Goal: Information Seeking & Learning: Learn about a topic

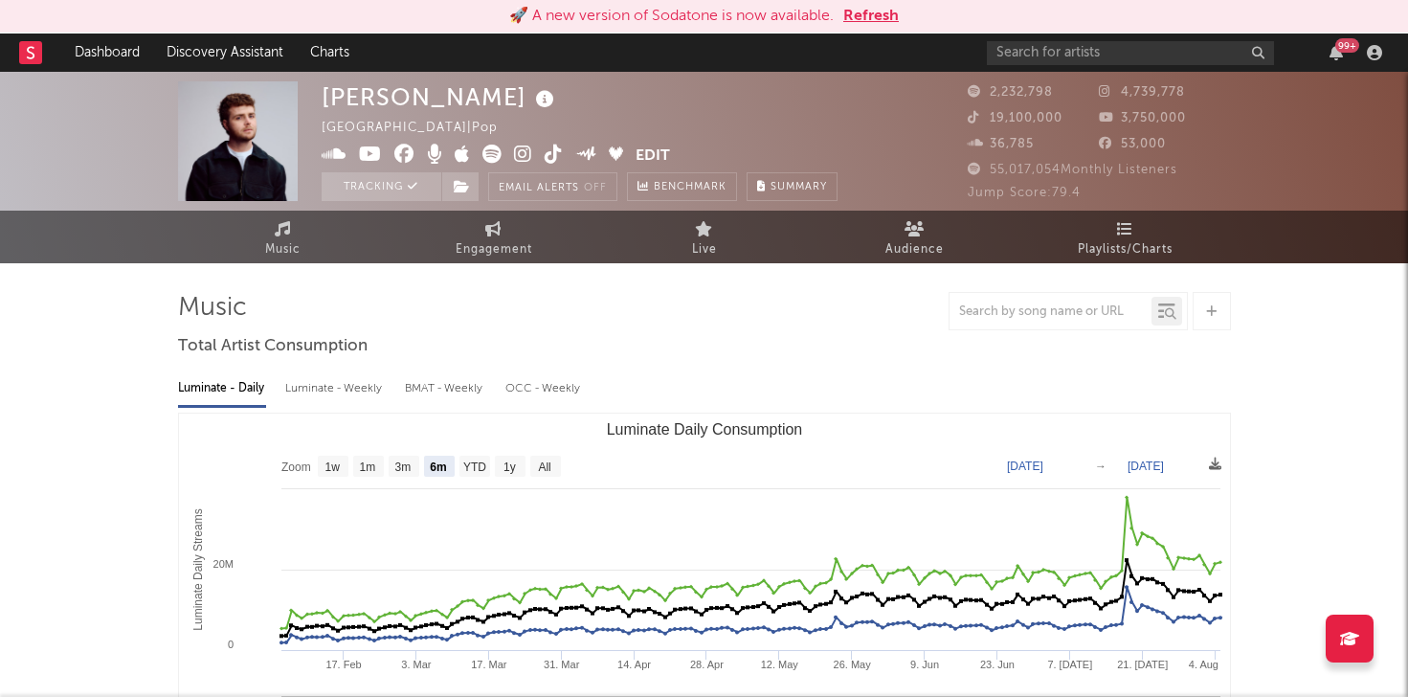
select select "6m"
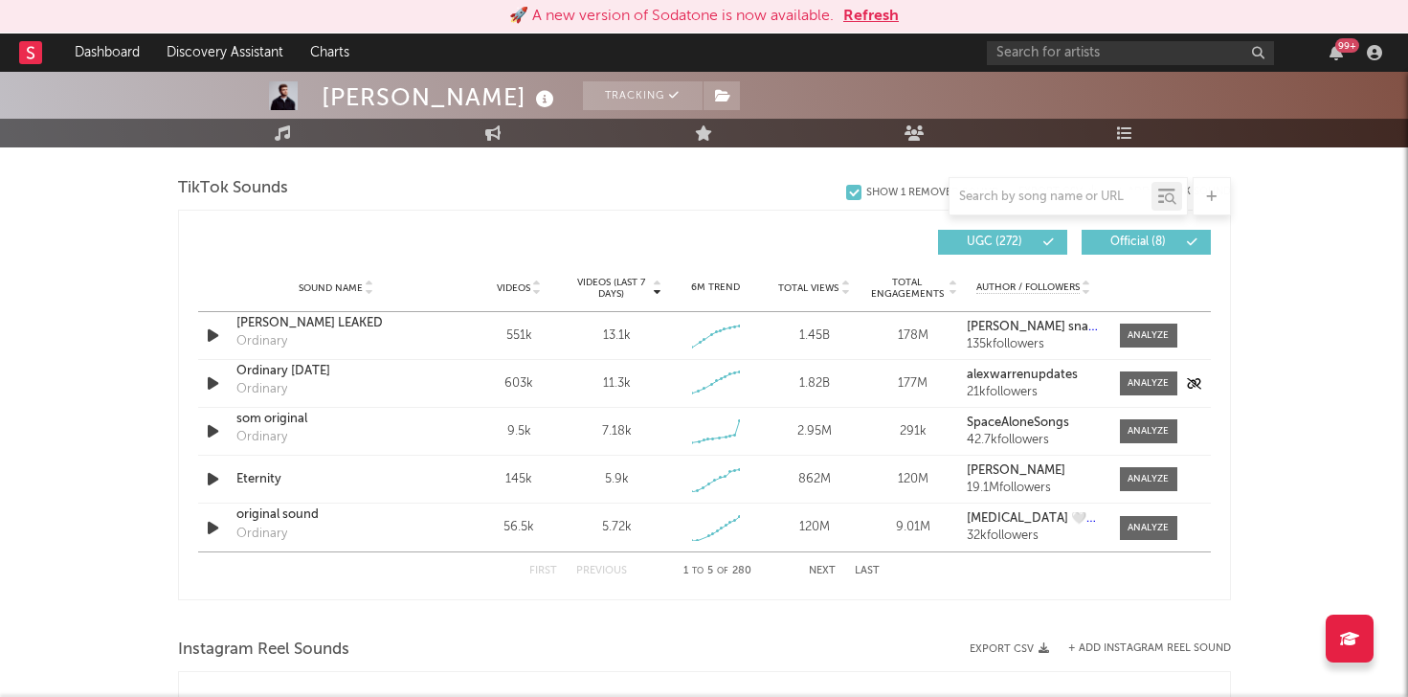
scroll to position [1287, 0]
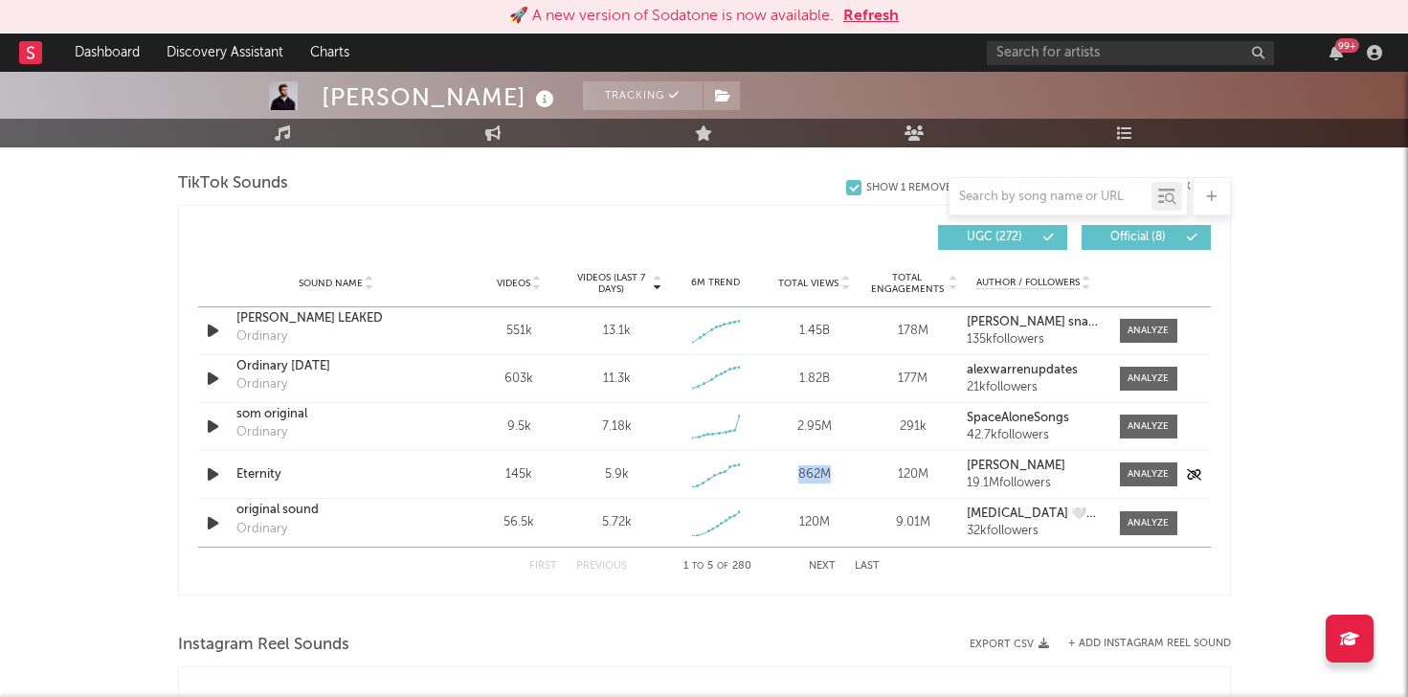
drag, startPoint x: 835, startPoint y: 474, endPoint x: 784, endPoint y: 479, distance: 52.0
click at [784, 479] on div "862M" at bounding box center [813, 474] width 89 height 19
click at [1072, 56] on input "text" at bounding box center [1130, 53] width 287 height 24
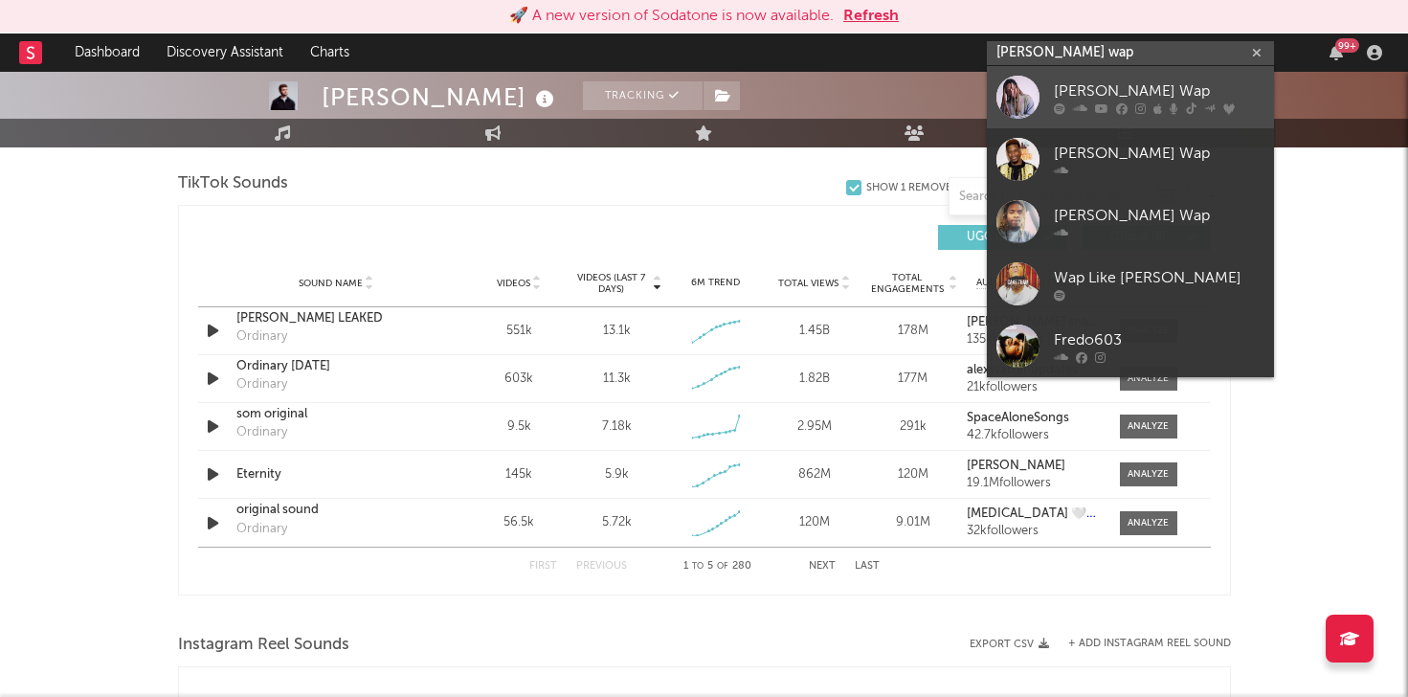
type input "[PERSON_NAME] wap"
click at [1056, 90] on div "[PERSON_NAME] Wap" at bounding box center [1159, 90] width 211 height 23
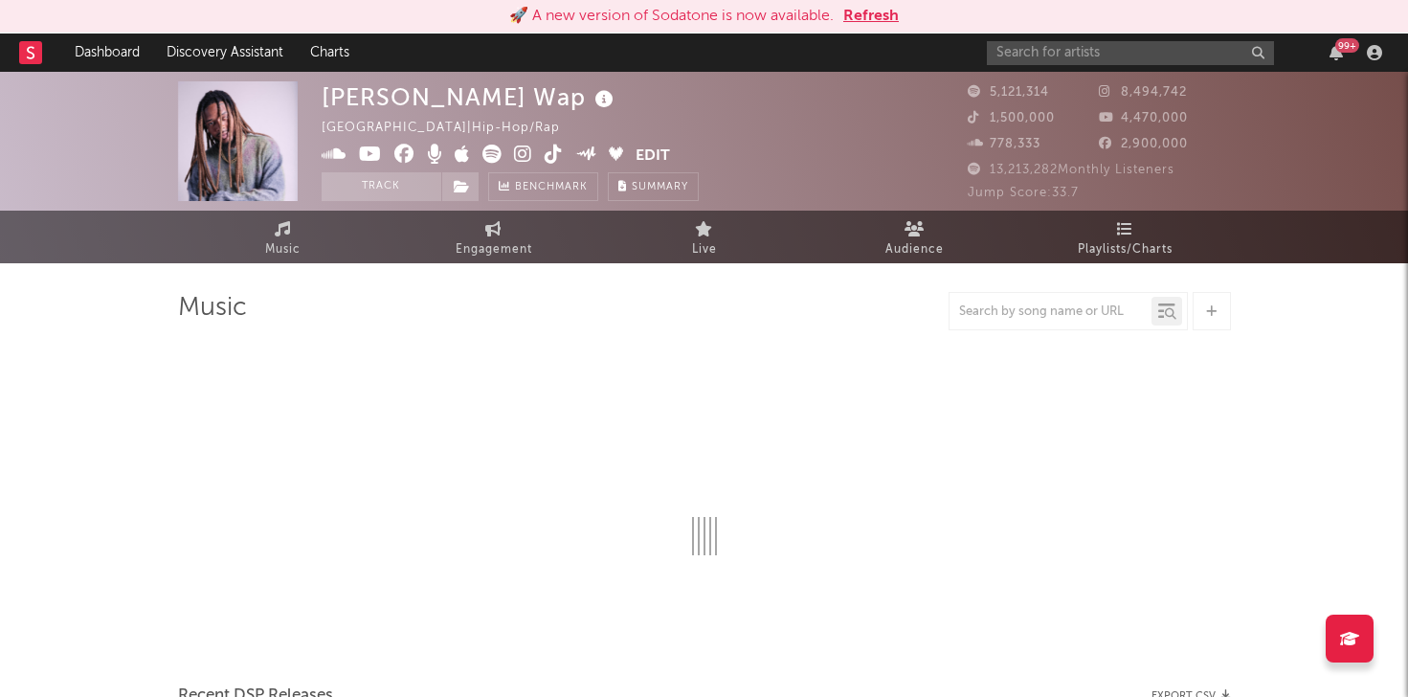
select select "6m"
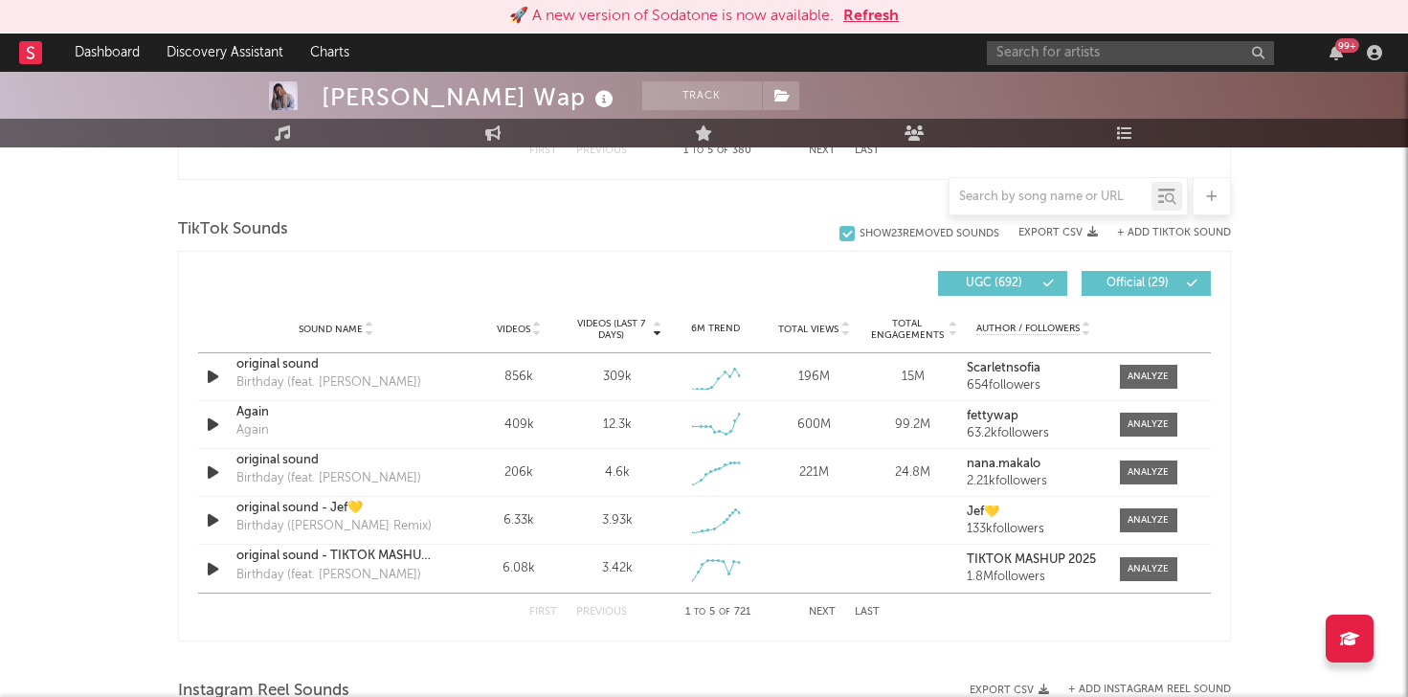
scroll to position [1248, 0]
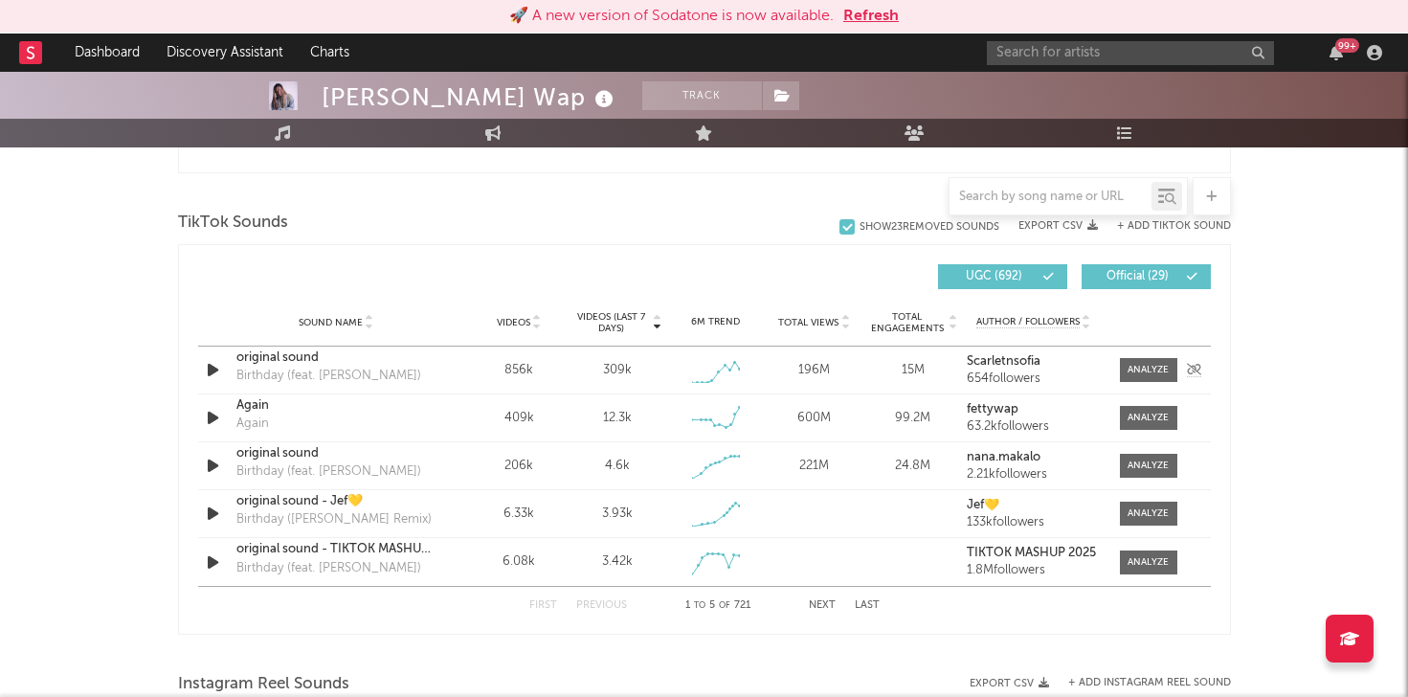
click at [212, 369] on icon "button" at bounding box center [213, 370] width 20 height 24
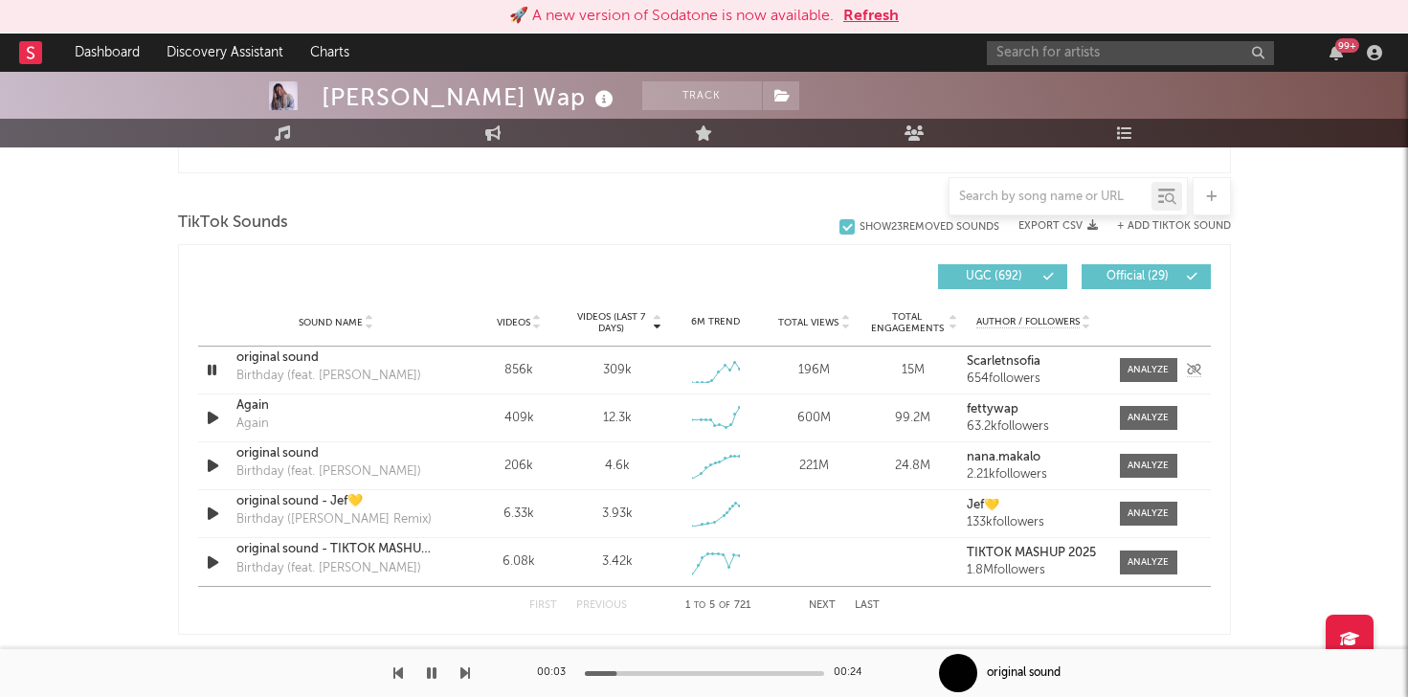
click at [213, 368] on icon "button" at bounding box center [212, 370] width 18 height 24
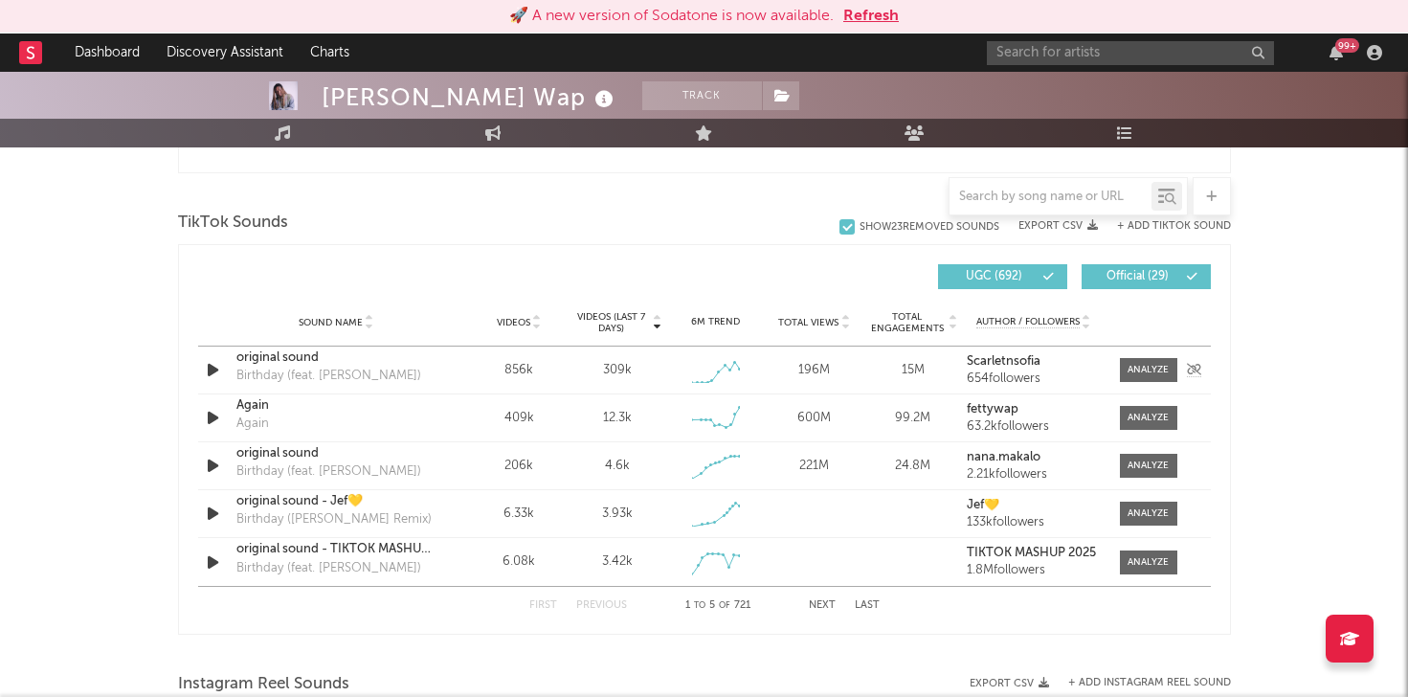
click at [213, 368] on icon "button" at bounding box center [213, 370] width 20 height 24
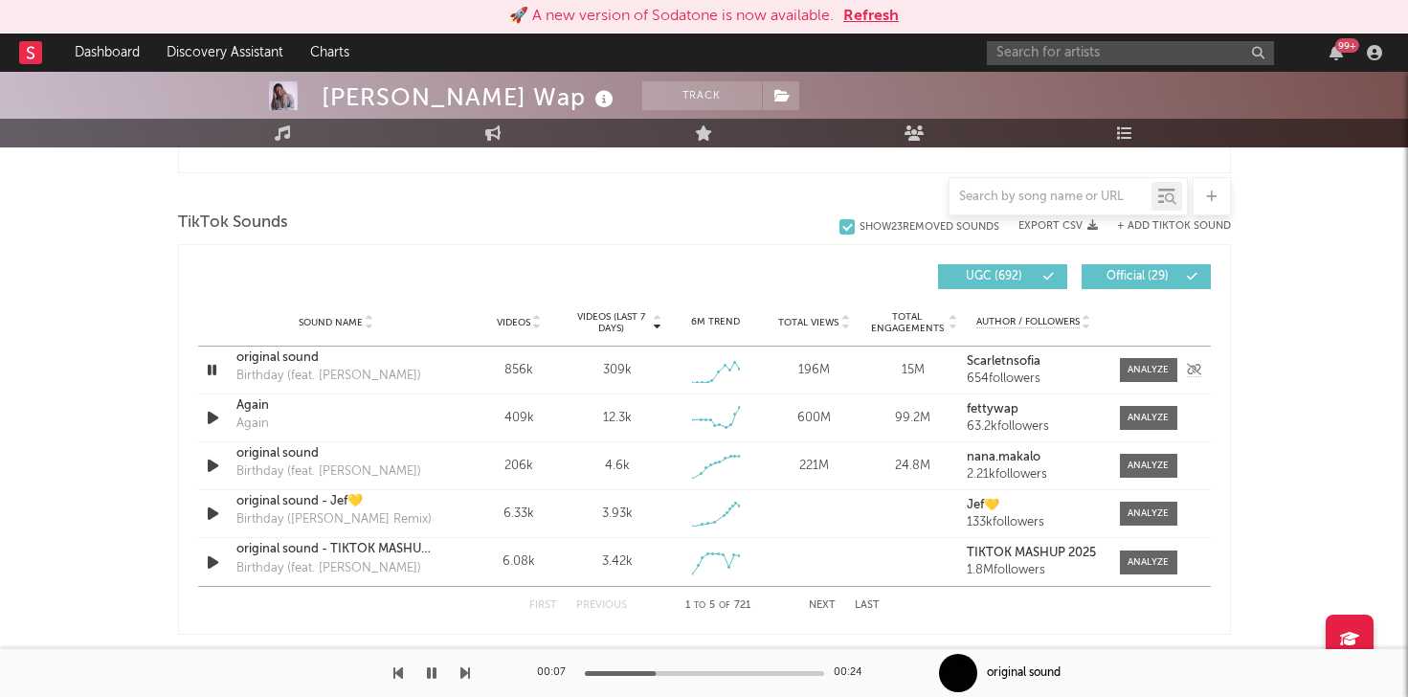
click at [219, 366] on icon "button" at bounding box center [212, 370] width 18 height 24
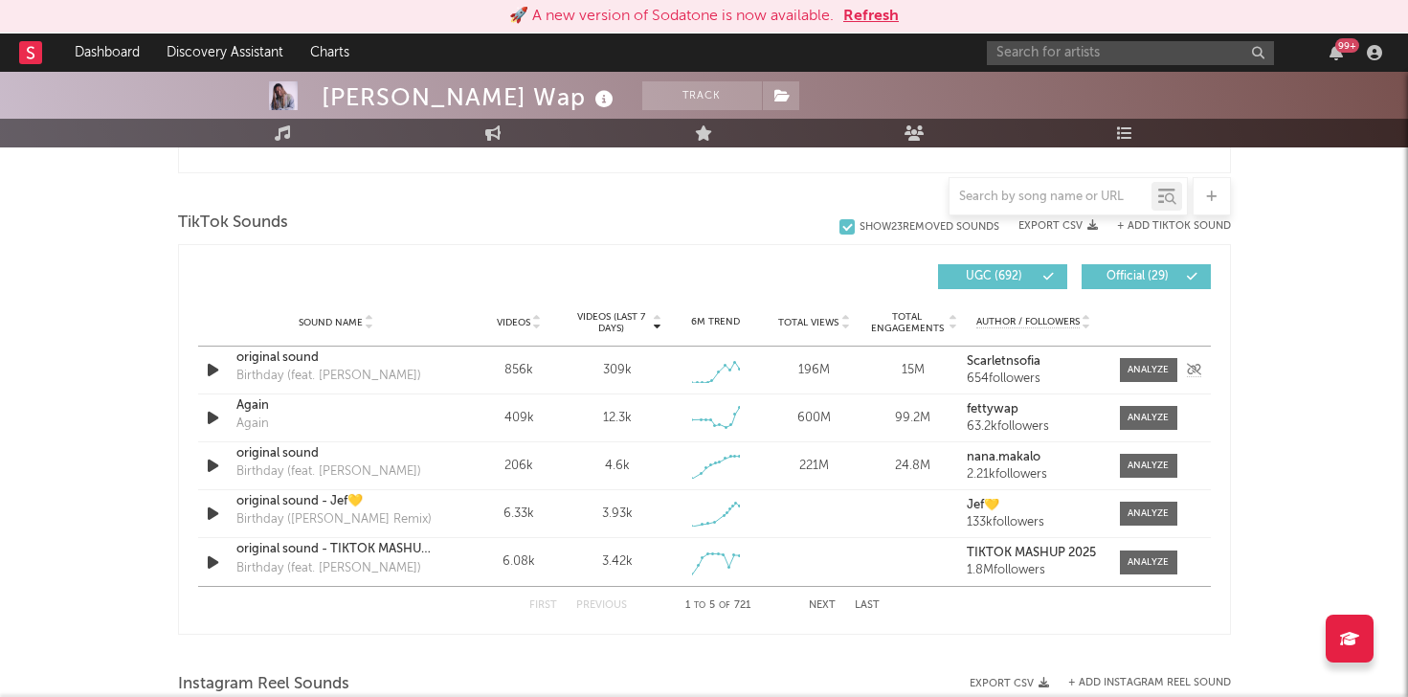
click at [631, 371] on div "309k" at bounding box center [617, 370] width 29 height 19
click at [1142, 360] on span at bounding box center [1148, 370] width 57 height 24
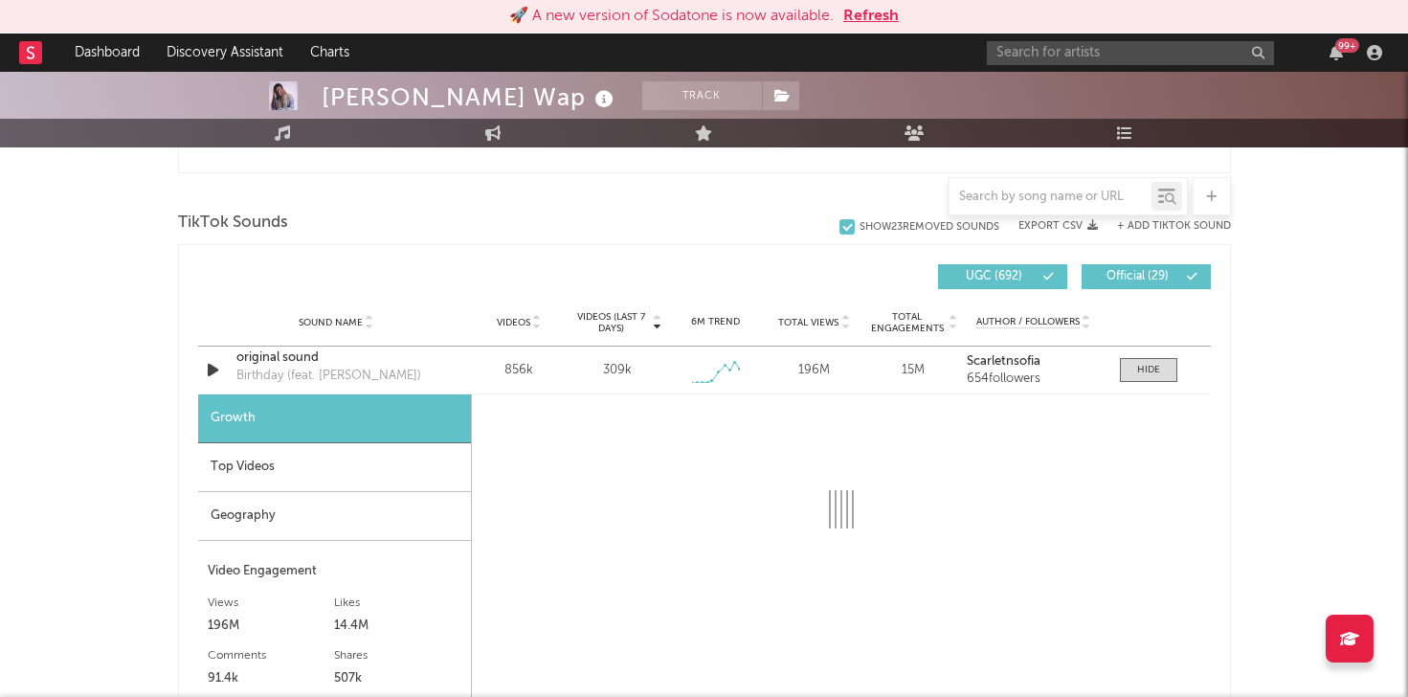
select select "1w"
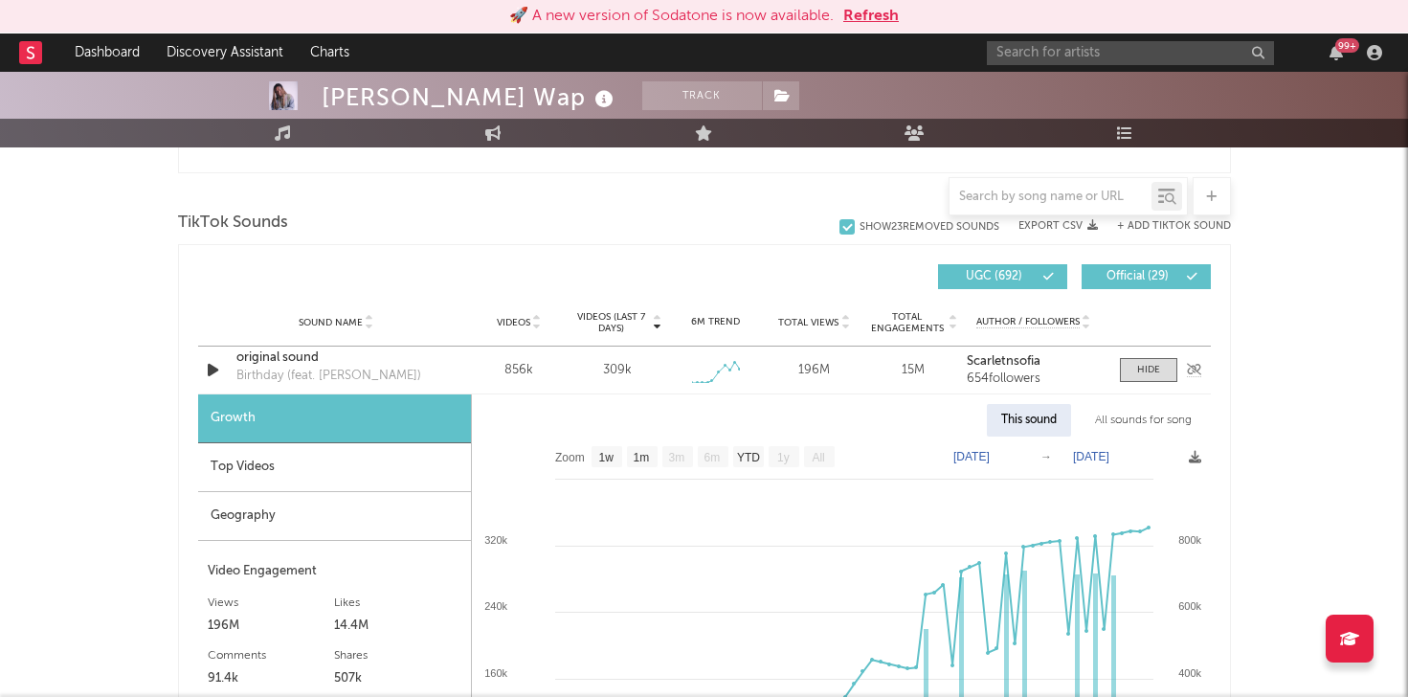
click at [834, 367] on div "196M" at bounding box center [813, 370] width 89 height 19
click at [1032, 353] on div "Sound Name original sound Birthday (feat. [PERSON_NAME]) Videos 856k Videos (la…" at bounding box center [704, 369] width 1012 height 47
click at [1032, 356] on strong "Scarletnsofia" at bounding box center [1003, 361] width 74 height 12
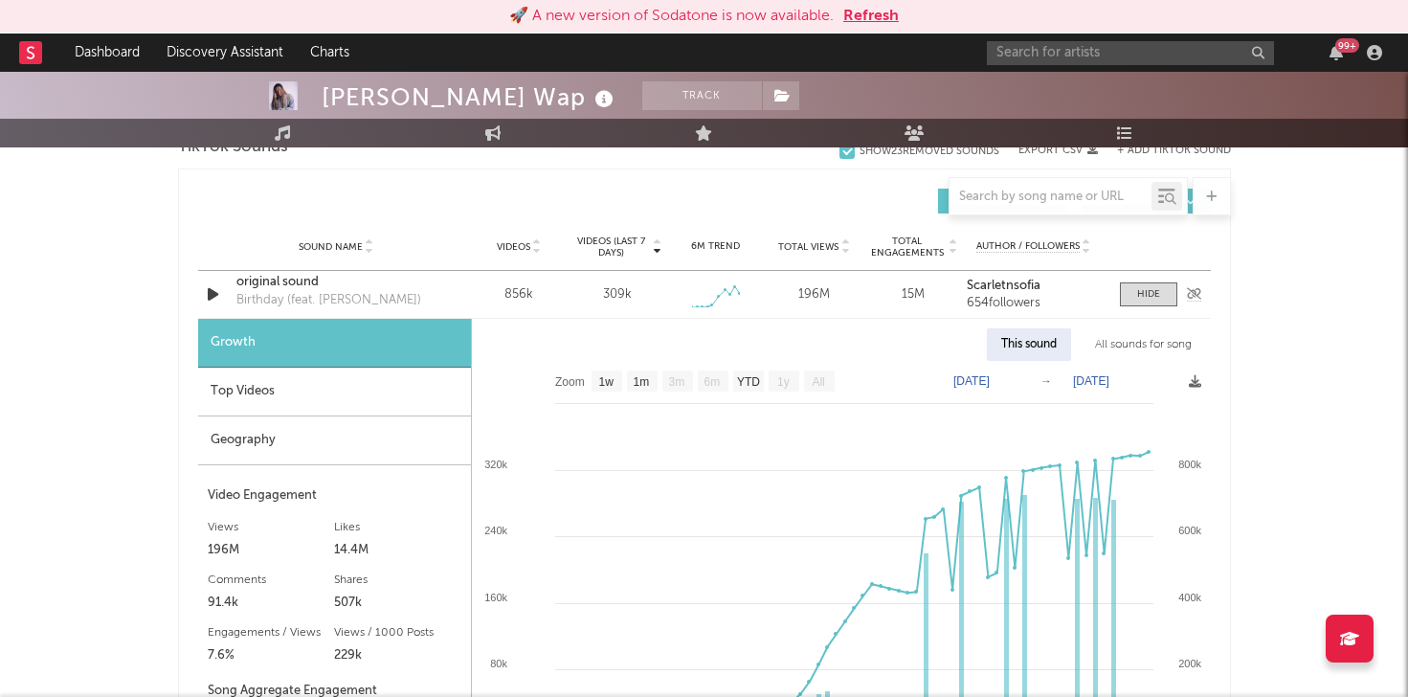
scroll to position [1320, 0]
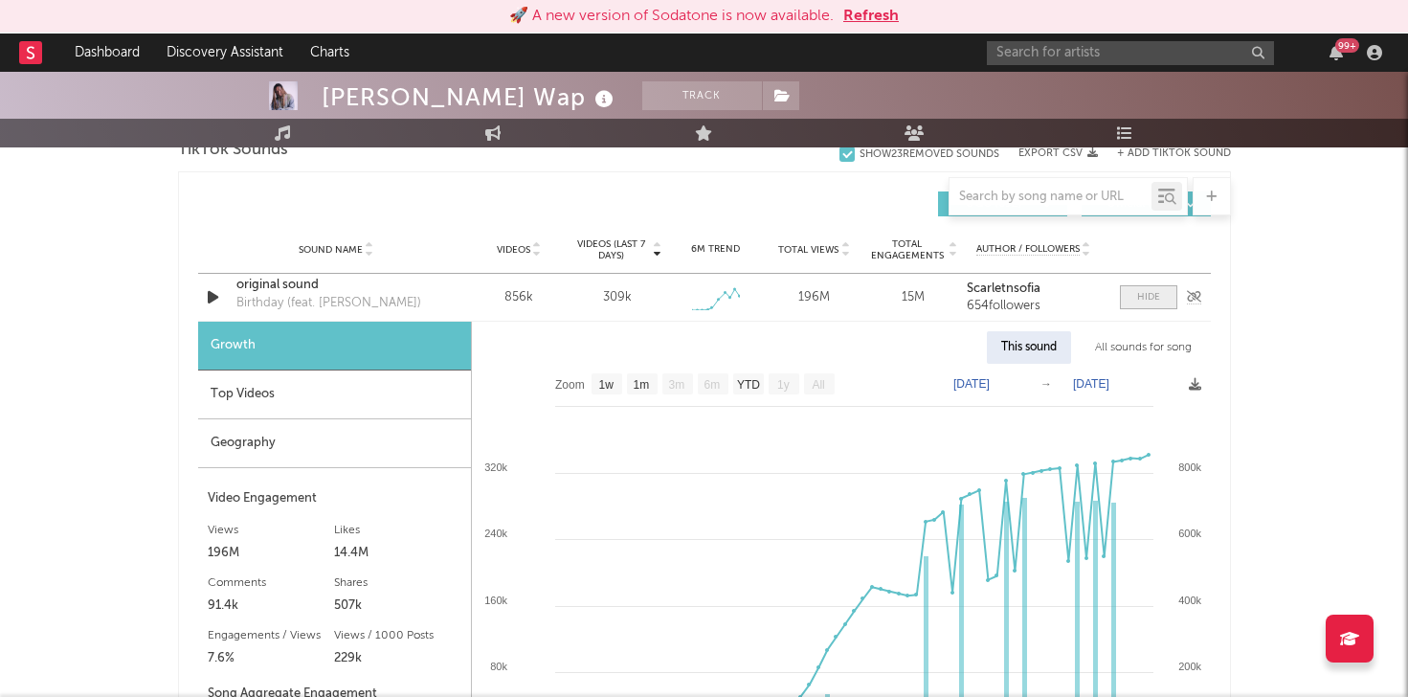
click at [1153, 293] on div at bounding box center [1148, 297] width 23 height 14
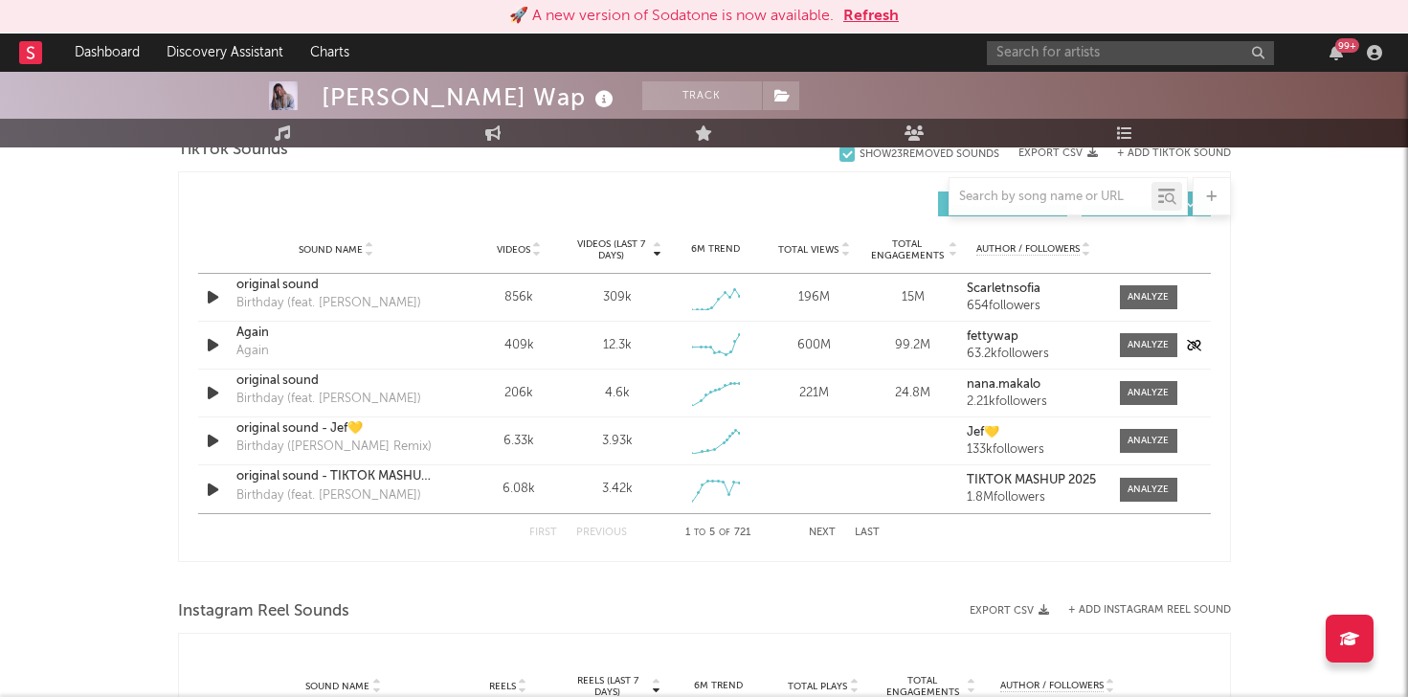
click at [218, 347] on icon "button" at bounding box center [213, 345] width 20 height 24
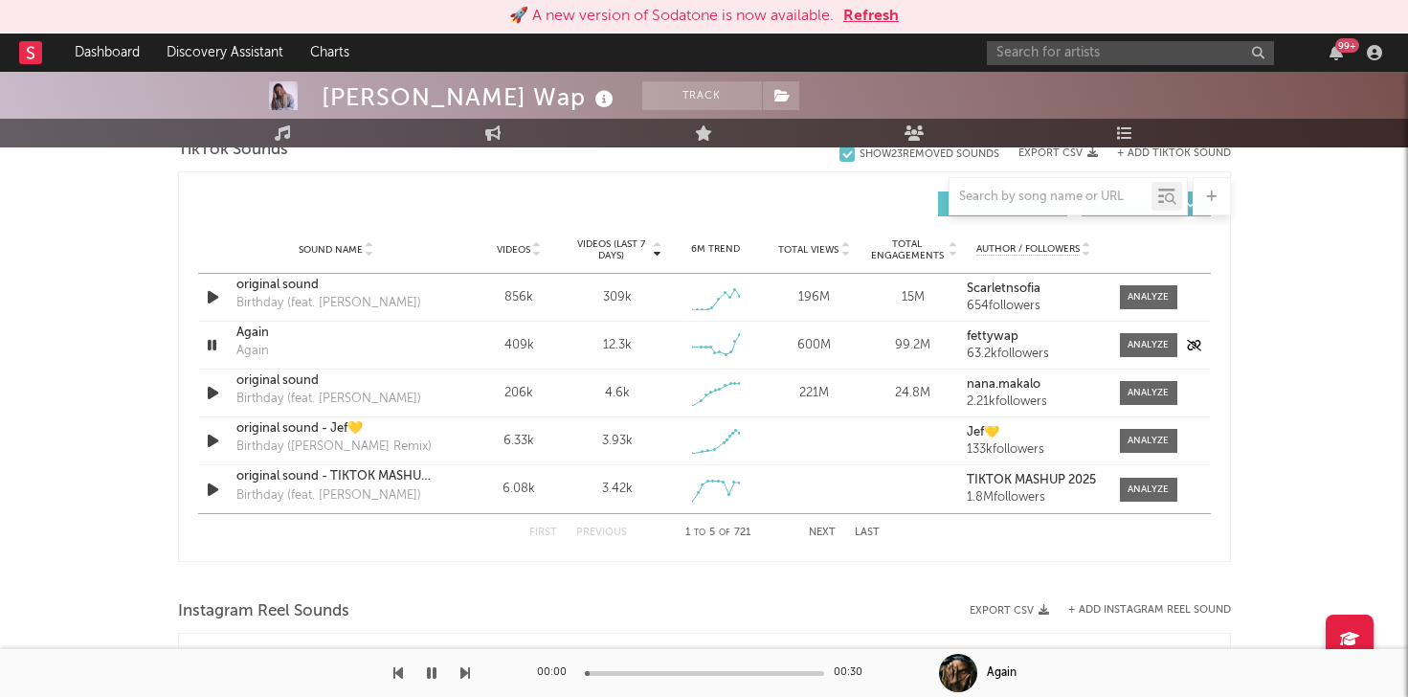
click at [218, 347] on icon "button" at bounding box center [212, 345] width 18 height 24
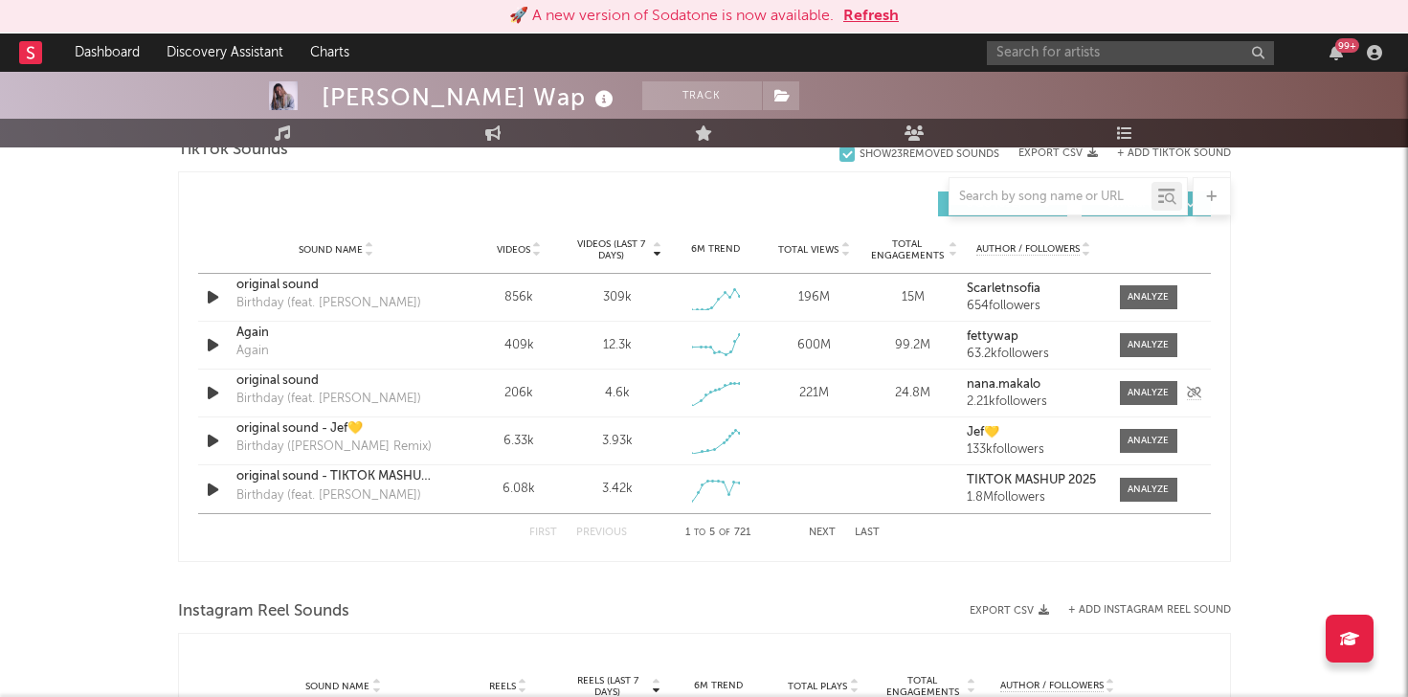
click at [211, 401] on icon "button" at bounding box center [213, 393] width 20 height 24
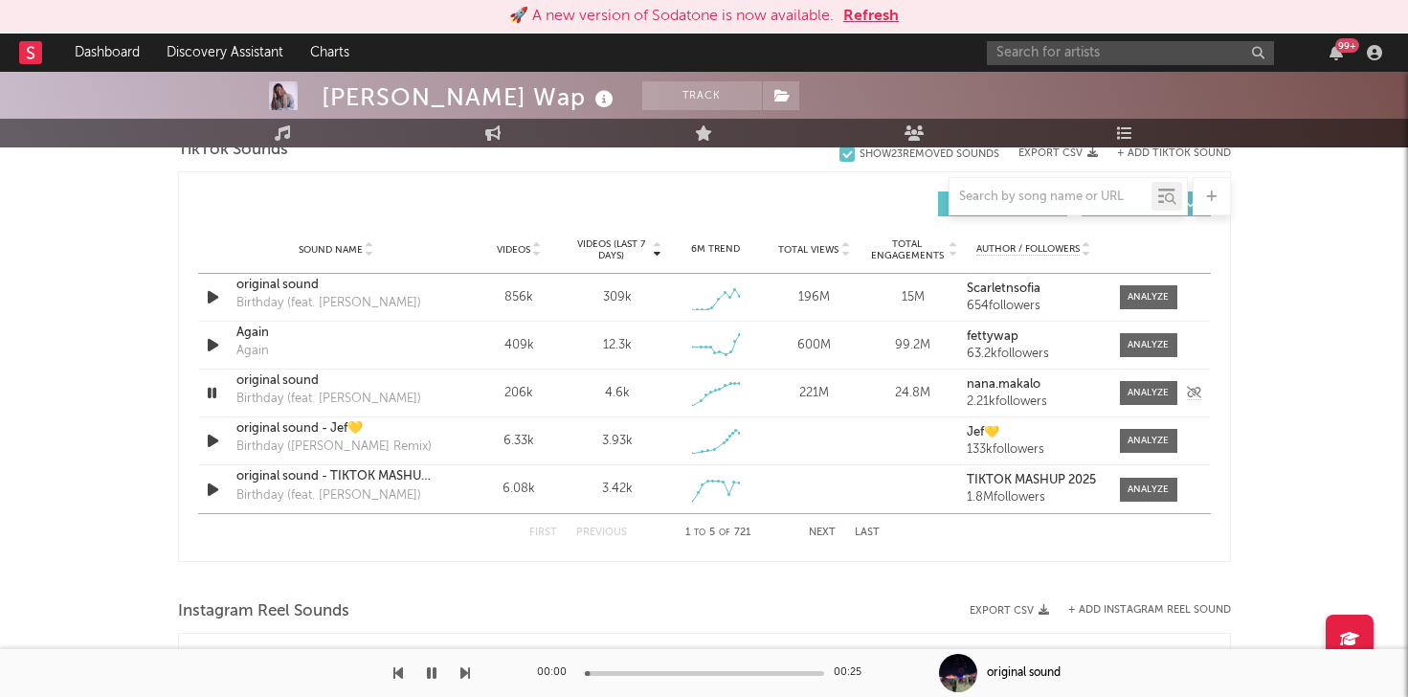
click at [211, 394] on icon "button" at bounding box center [212, 393] width 18 height 24
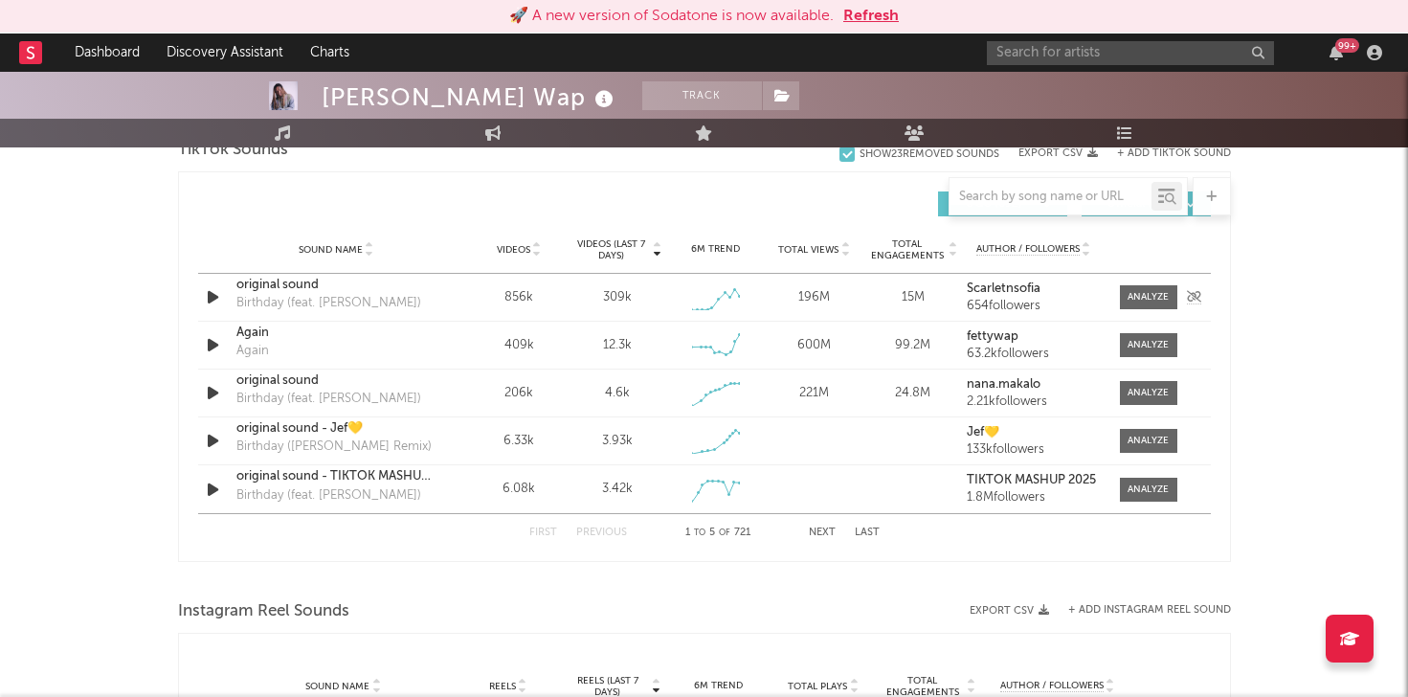
click at [217, 293] on icon "button" at bounding box center [213, 297] width 20 height 24
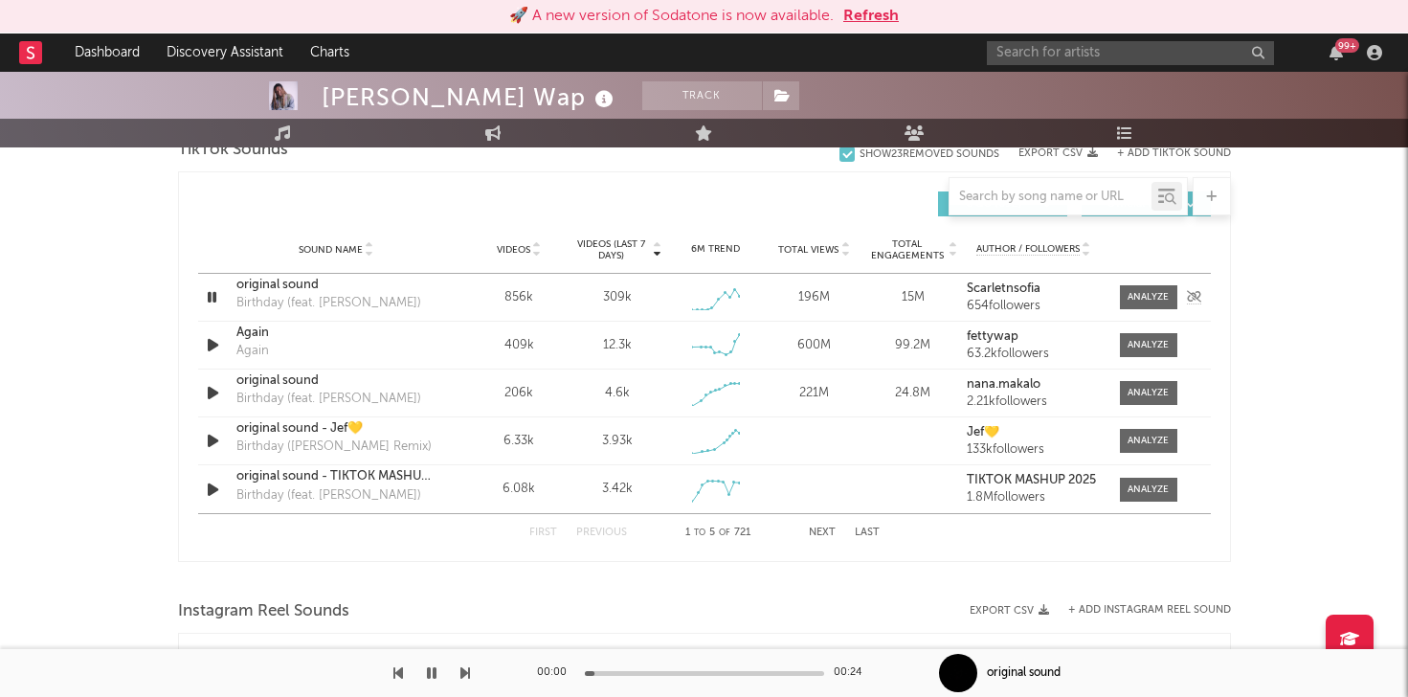
click at [214, 298] on icon "button" at bounding box center [212, 297] width 18 height 24
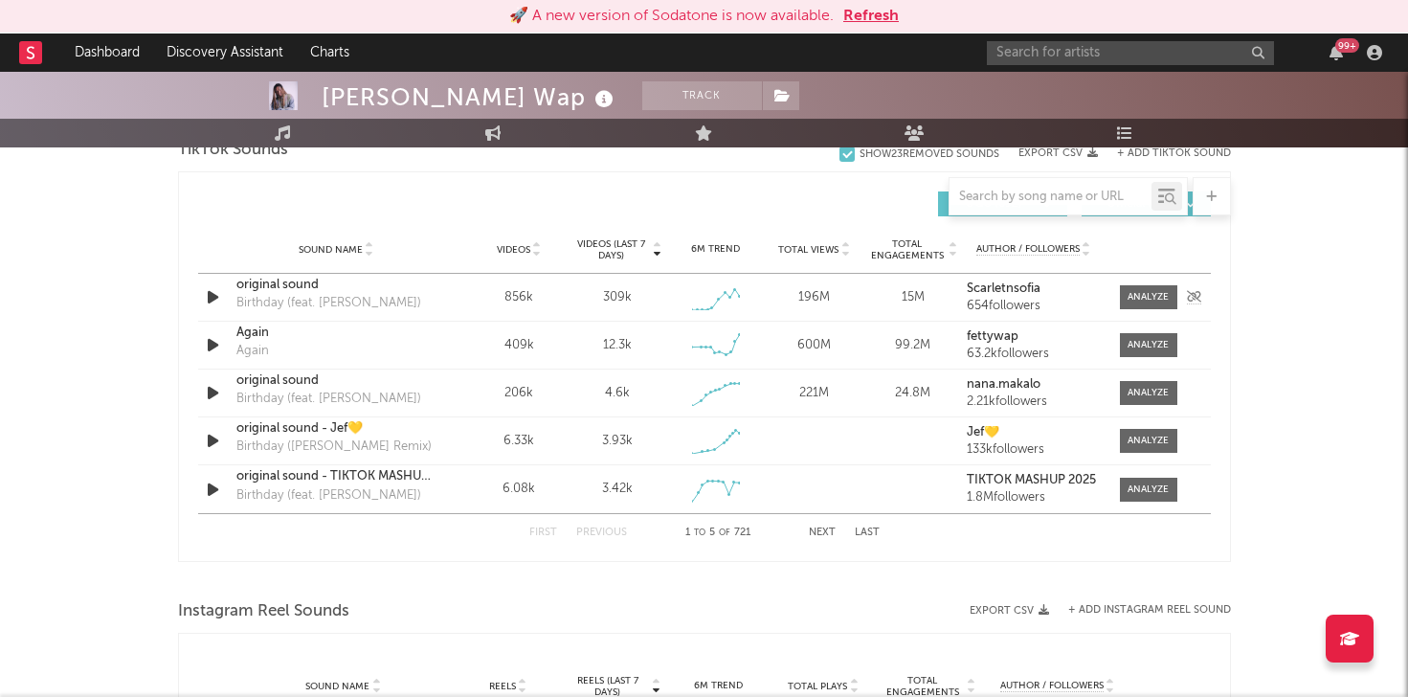
click at [291, 285] on div "original sound" at bounding box center [336, 285] width 200 height 19
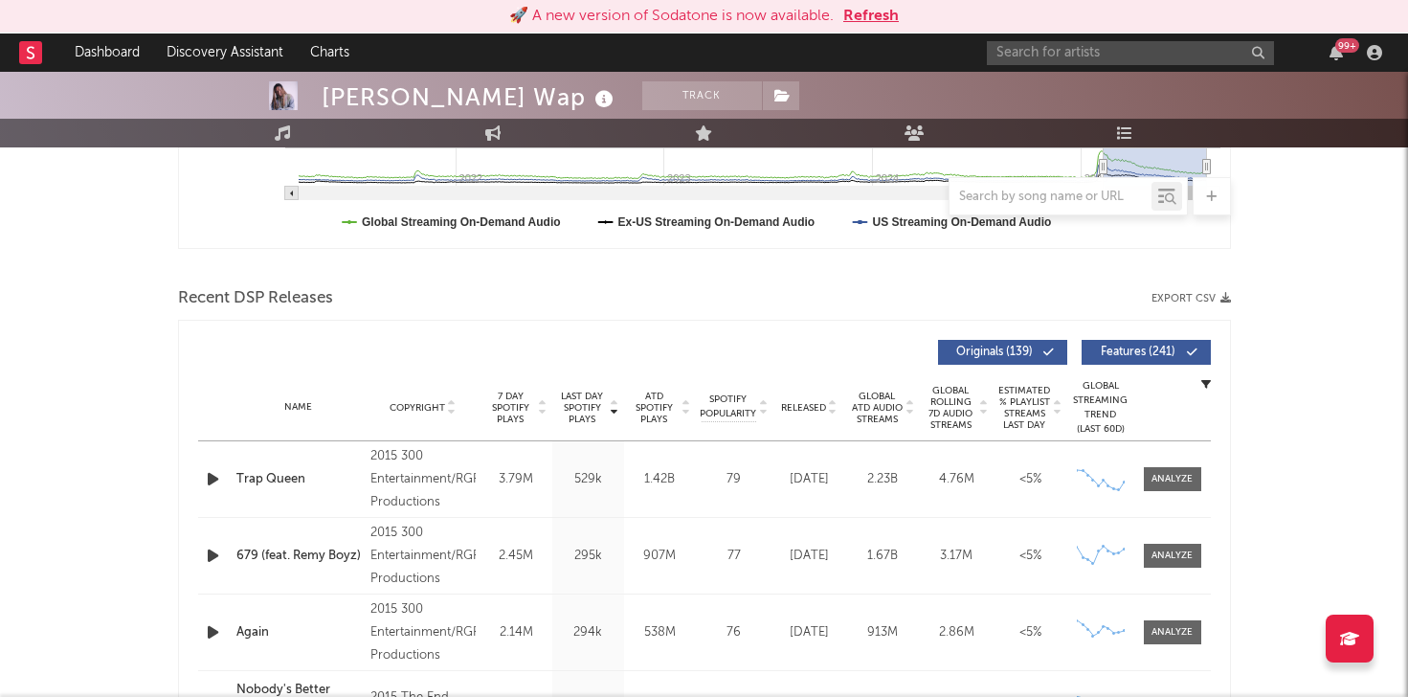
scroll to position [0, 0]
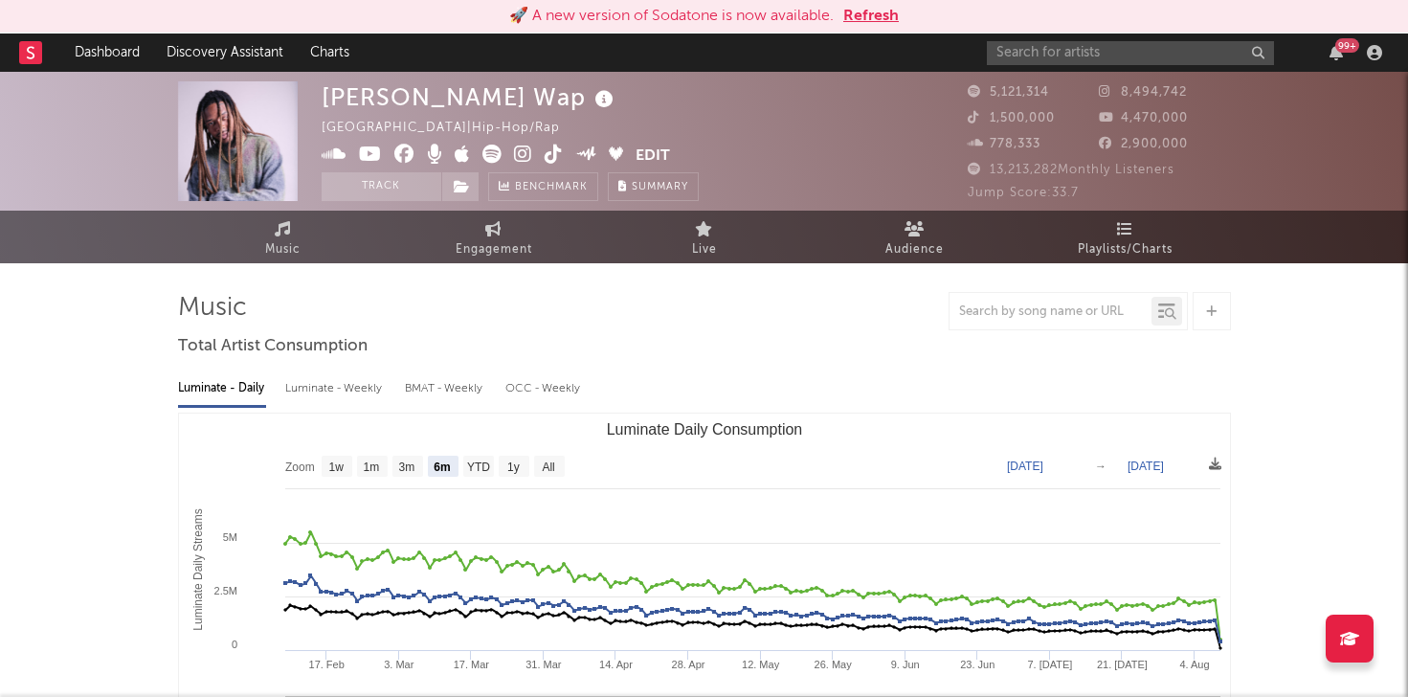
click at [29, 52] on icon at bounding box center [31, 52] width 8 height 12
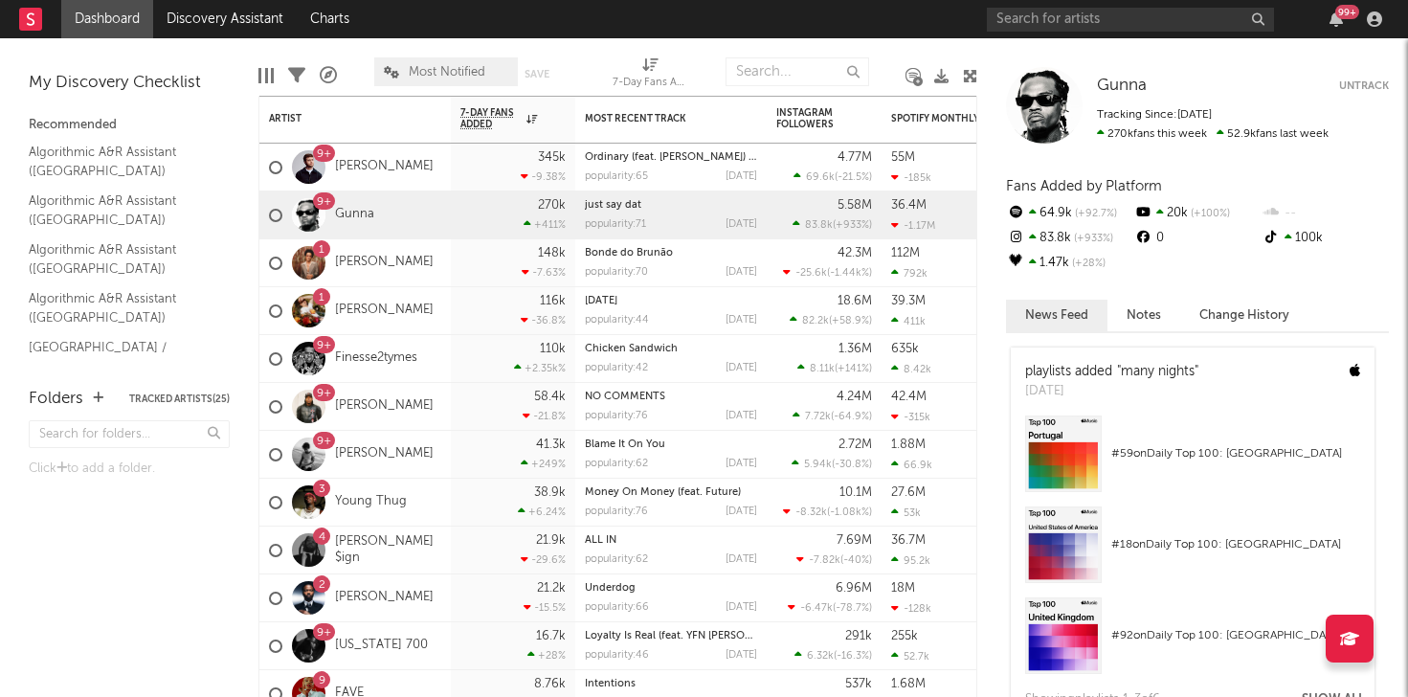
click at [136, 17] on link "Dashboard" at bounding box center [107, 19] width 92 height 38
click at [351, 215] on link "Gunna" at bounding box center [354, 215] width 39 height 16
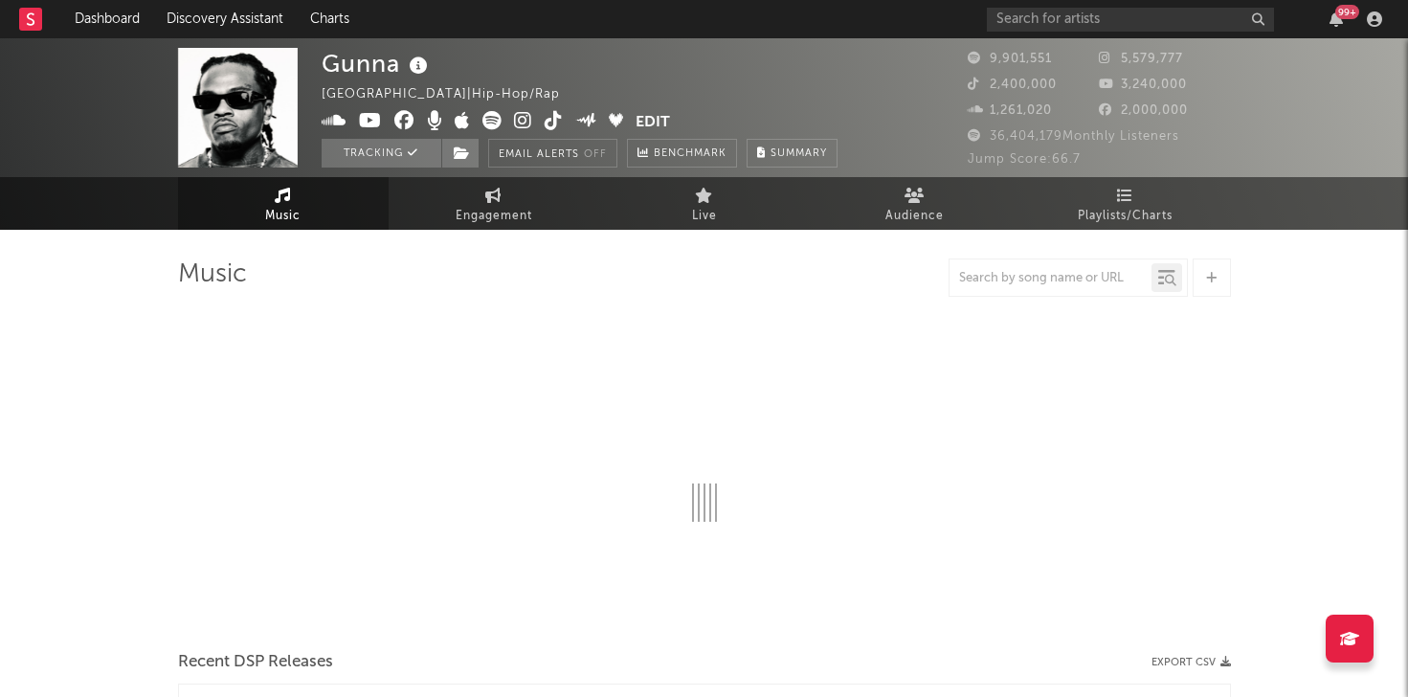
select select "6m"
